Goal: Transaction & Acquisition: Purchase product/service

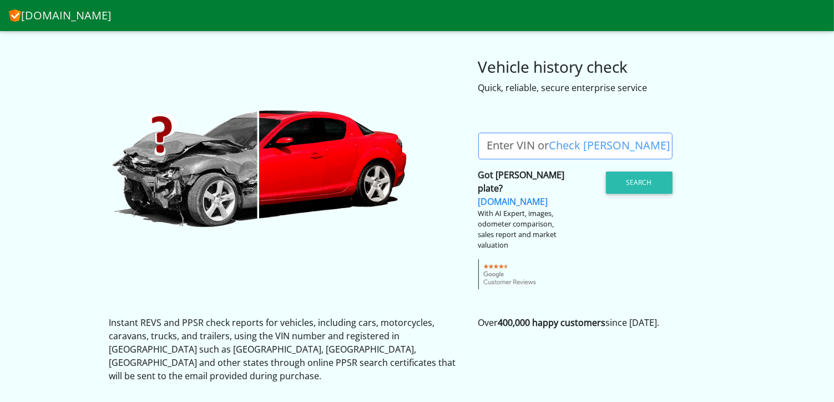
click at [519, 139] on label "Enter VIN or Check [PERSON_NAME]" at bounding box center [578, 146] width 201 height 27
click at [519, 139] on input "Enter VIN or Check [PERSON_NAME]" at bounding box center [575, 146] width 194 height 27
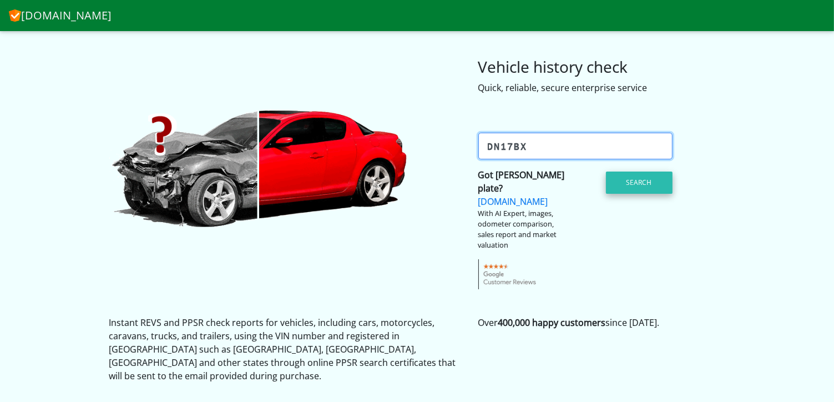
type input "DN17BX"
click at [623, 178] on button "Search" at bounding box center [639, 182] width 67 height 22
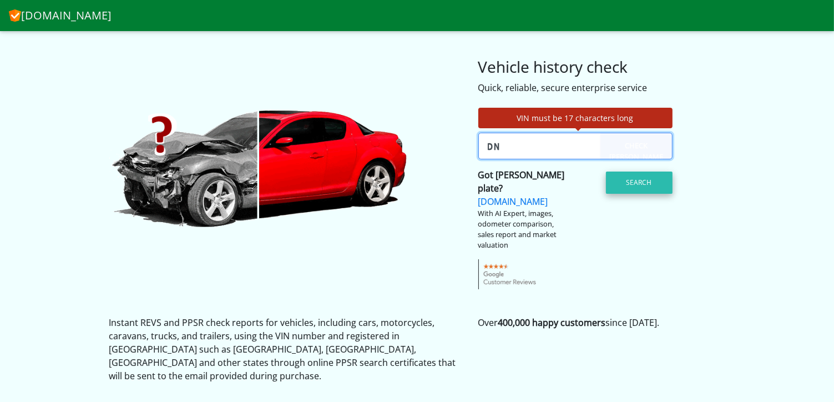
type input "D"
click at [505, 150] on input "JMO0BK10F200452693" at bounding box center [575, 146] width 194 height 27
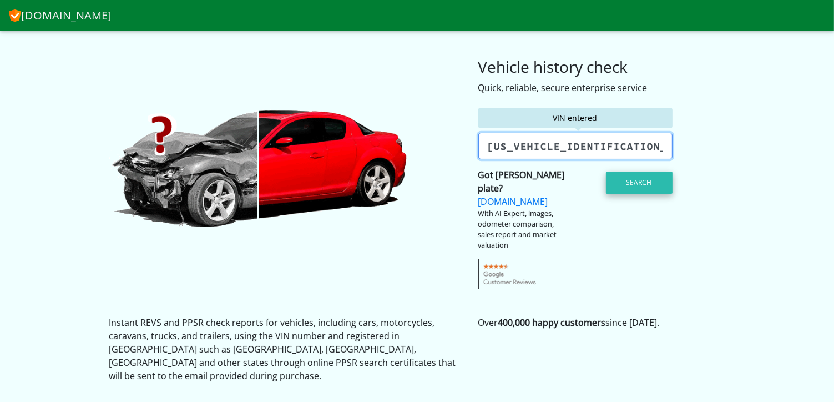
type input "[US_VEHICLE_IDENTIFICATION_NUMBER]"
click at [629, 179] on button "Search" at bounding box center [639, 182] width 67 height 22
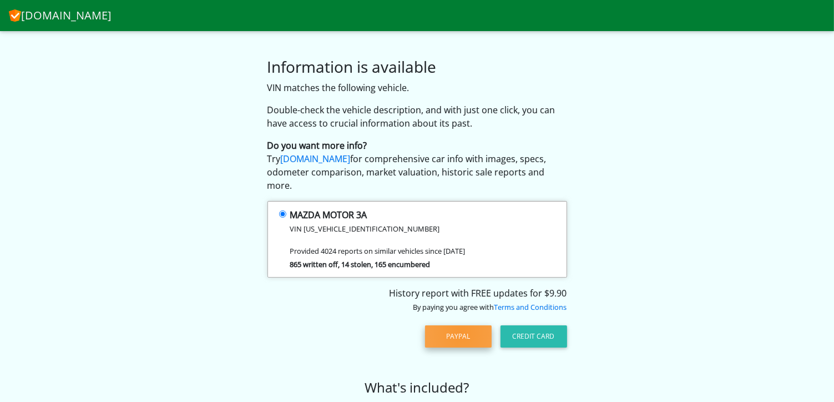
click at [461, 325] on button "PayPal" at bounding box center [458, 336] width 67 height 22
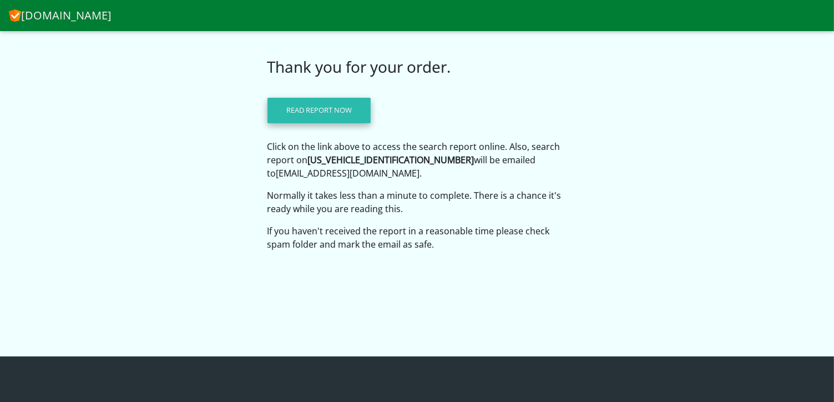
click at [339, 113] on link "Read report now" at bounding box center [318, 111] width 103 height 26
